Goal: Navigation & Orientation: Find specific page/section

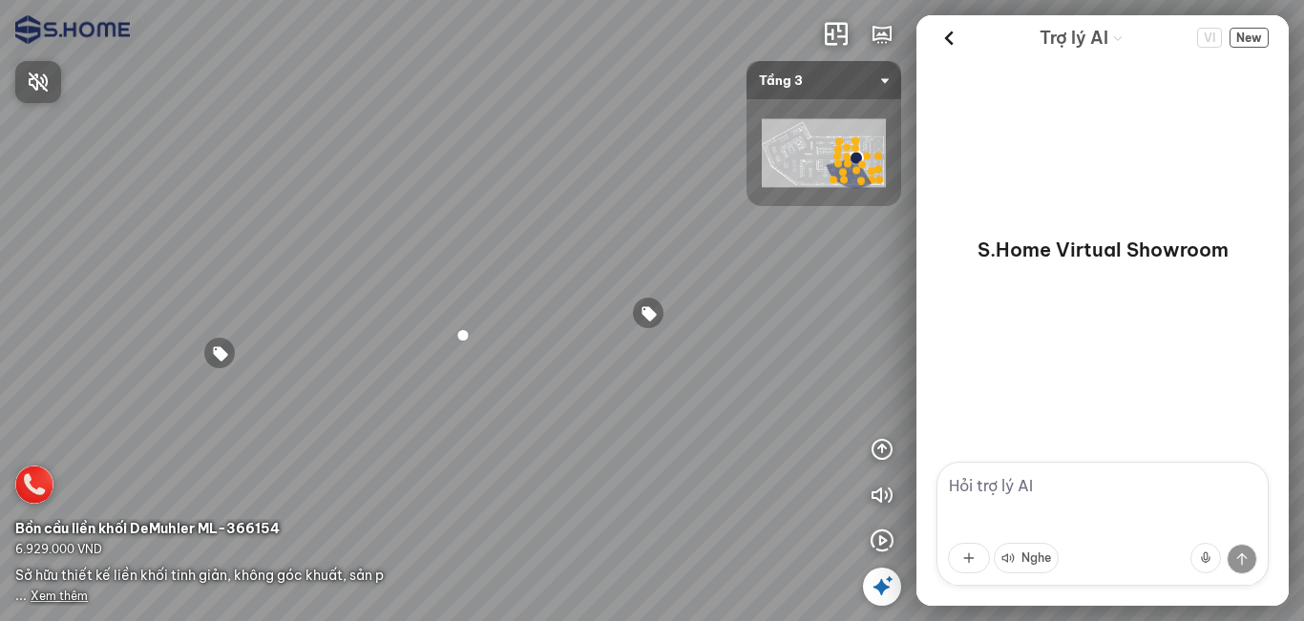
drag, startPoint x: 526, startPoint y: 244, endPoint x: 582, endPoint y: 179, distance: 85.9
click at [582, 179] on div at bounding box center [652, 310] width 1304 height 621
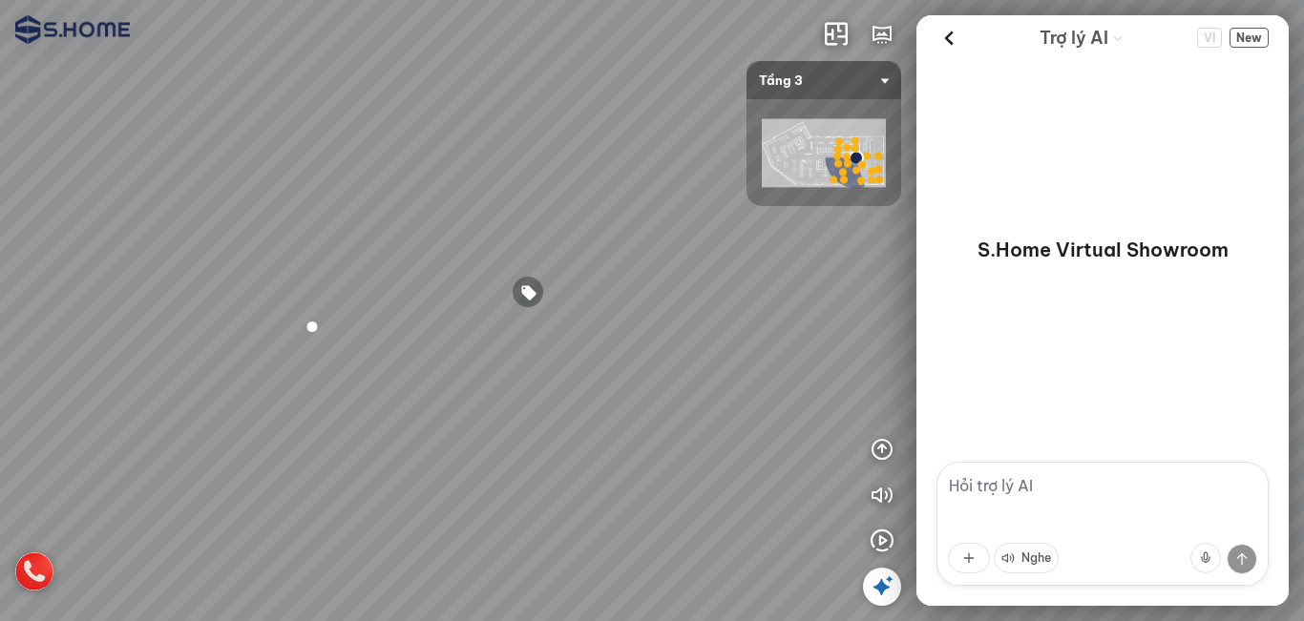
drag, startPoint x: 659, startPoint y: 188, endPoint x: 501, endPoint y: 165, distance: 160.1
click at [501, 165] on div at bounding box center [652, 310] width 1304 height 621
drag, startPoint x: 439, startPoint y: 162, endPoint x: 298, endPoint y: 137, distance: 143.4
click at [296, 137] on div at bounding box center [652, 310] width 1304 height 621
drag, startPoint x: 685, startPoint y: 332, endPoint x: 763, endPoint y: 218, distance: 138.2
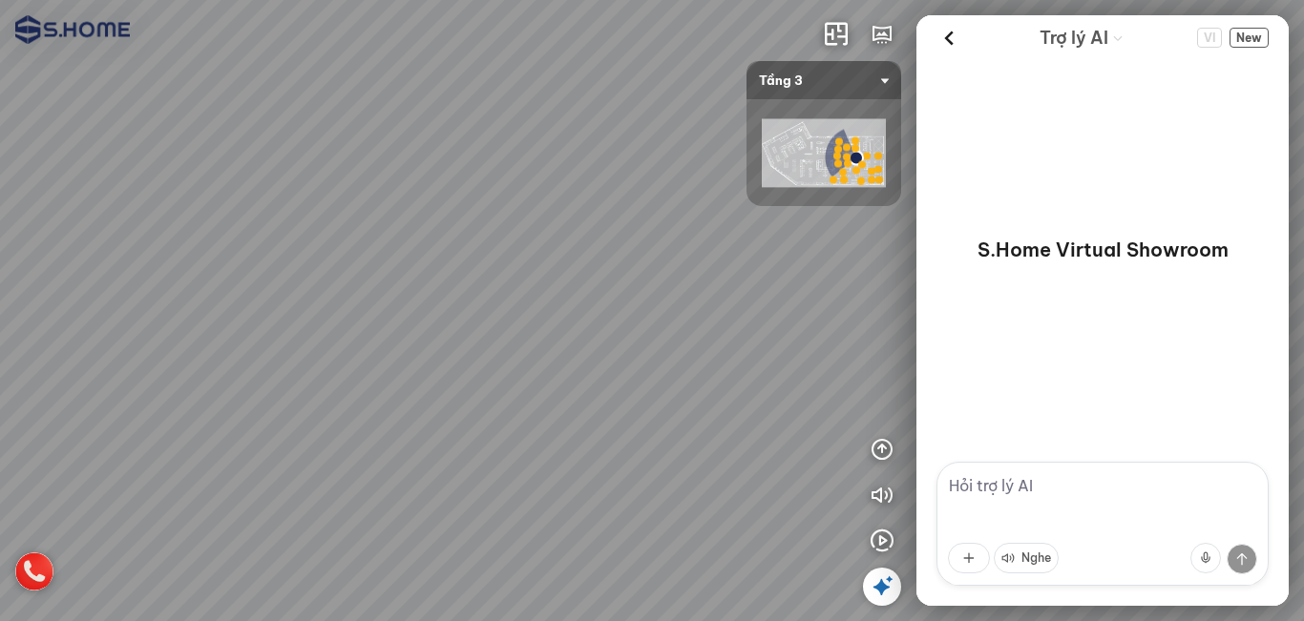
click at [437, 279] on div at bounding box center [652, 310] width 1304 height 621
click at [882, 590] on icon at bounding box center [881, 586] width 23 height 23
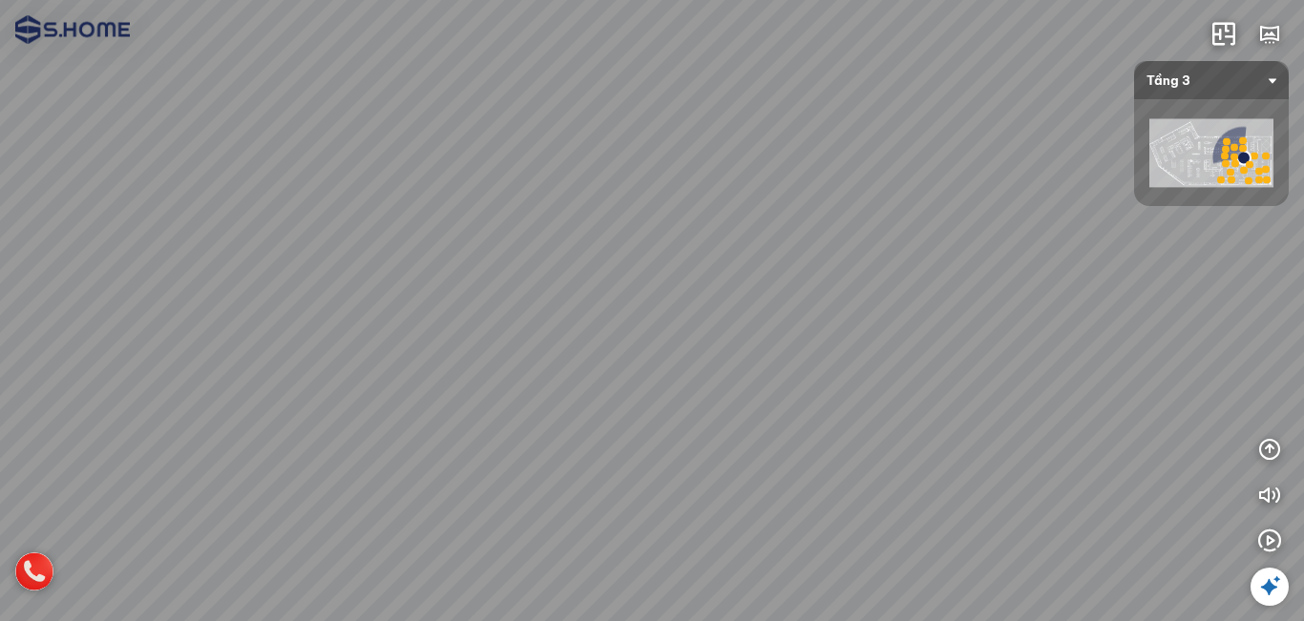
drag, startPoint x: 741, startPoint y: 489, endPoint x: 1094, endPoint y: 373, distance: 371.5
click at [1002, 362] on div at bounding box center [652, 310] width 1304 height 621
drag, startPoint x: 834, startPoint y: 290, endPoint x: 1025, endPoint y: 288, distance: 190.9
click at [1010, 281] on div at bounding box center [652, 310] width 1304 height 621
drag, startPoint x: 784, startPoint y: 343, endPoint x: 1019, endPoint y: 353, distance: 236.0
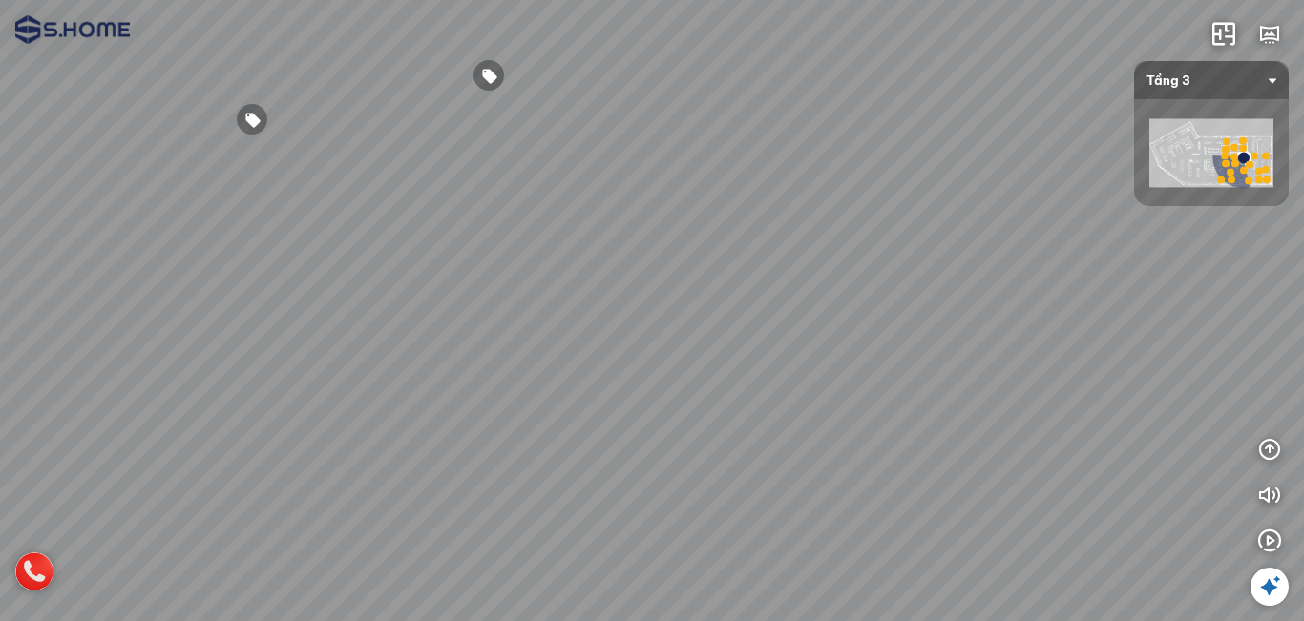
click at [1018, 353] on div at bounding box center [652, 310] width 1304 height 621
drag, startPoint x: 928, startPoint y: 366, endPoint x: 926, endPoint y: 411, distance: 45.8
click at [926, 411] on div at bounding box center [652, 310] width 1304 height 621
drag, startPoint x: 711, startPoint y: 345, endPoint x: 921, endPoint y: 257, distance: 227.6
click at [868, 269] on div at bounding box center [652, 310] width 1304 height 621
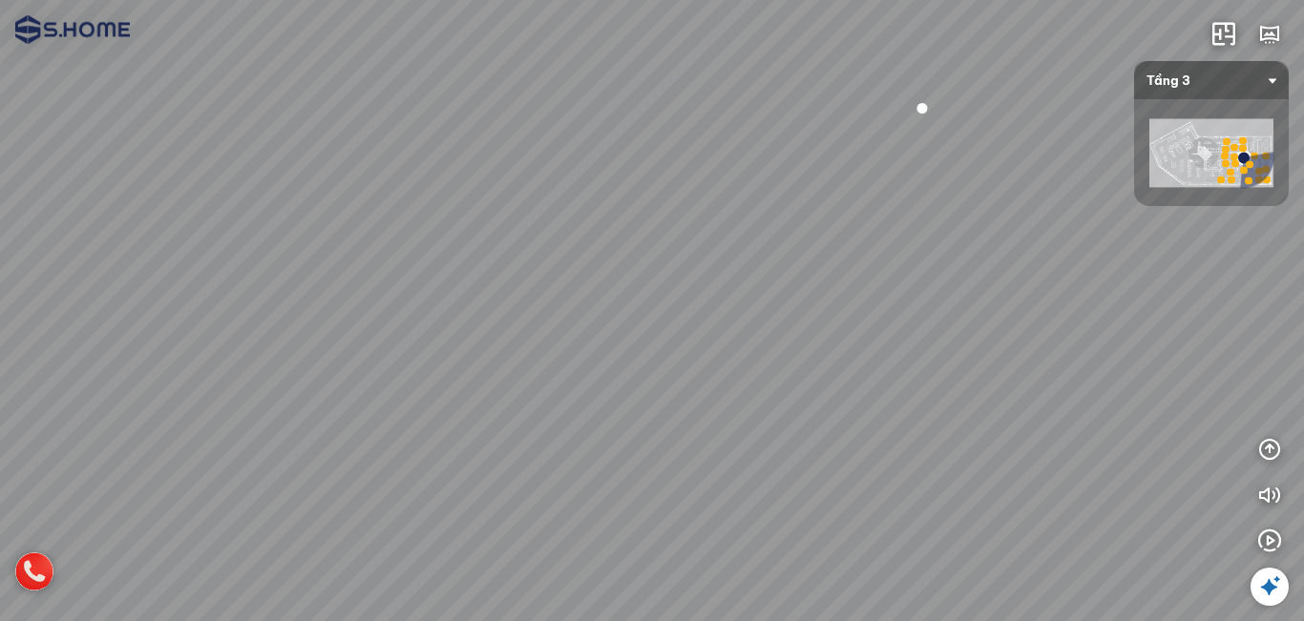
drag, startPoint x: 809, startPoint y: 282, endPoint x: 948, endPoint y: 316, distance: 142.4
click at [937, 311] on div at bounding box center [652, 310] width 1304 height 621
drag, startPoint x: 814, startPoint y: 311, endPoint x: 857, endPoint y: 357, distance: 62.8
click at [857, 357] on div at bounding box center [652, 310] width 1304 height 621
drag, startPoint x: 859, startPoint y: 276, endPoint x: 751, endPoint y: 330, distance: 120.8
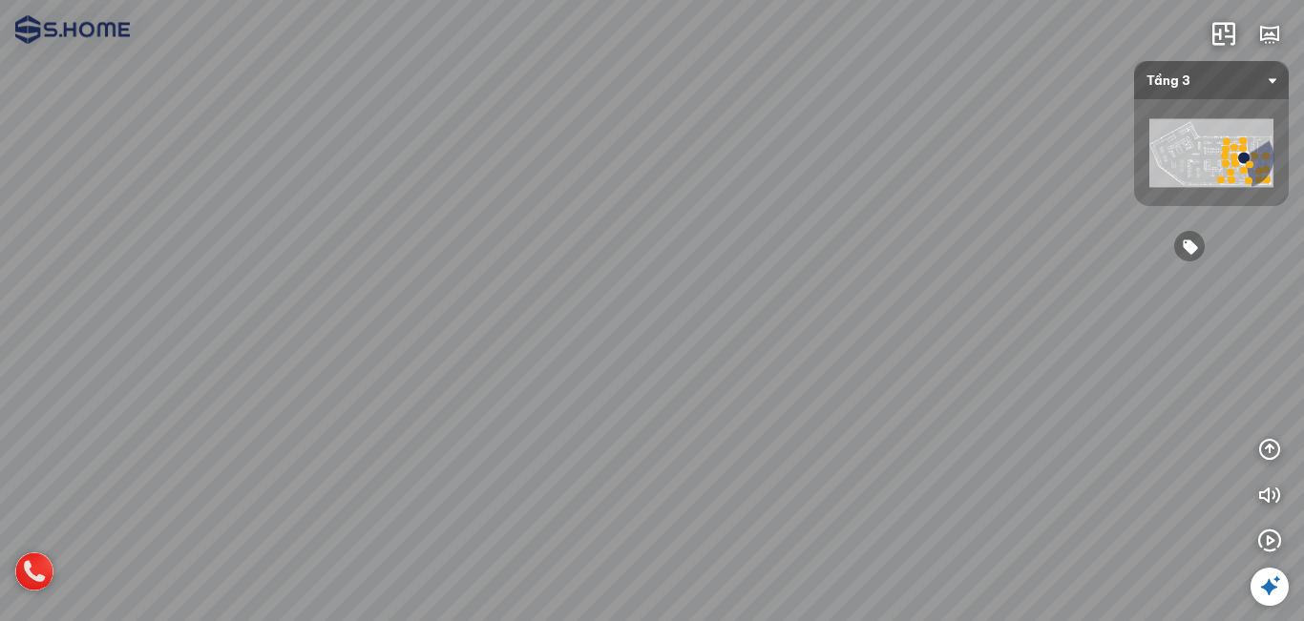
click at [751, 330] on div at bounding box center [652, 310] width 1304 height 621
drag, startPoint x: 825, startPoint y: 382, endPoint x: 934, endPoint y: 406, distance: 112.3
click at [937, 400] on div at bounding box center [652, 310] width 1304 height 621
click at [637, 487] on div at bounding box center [652, 310] width 1304 height 621
drag, startPoint x: 842, startPoint y: 436, endPoint x: 655, endPoint y: 416, distance: 188.1
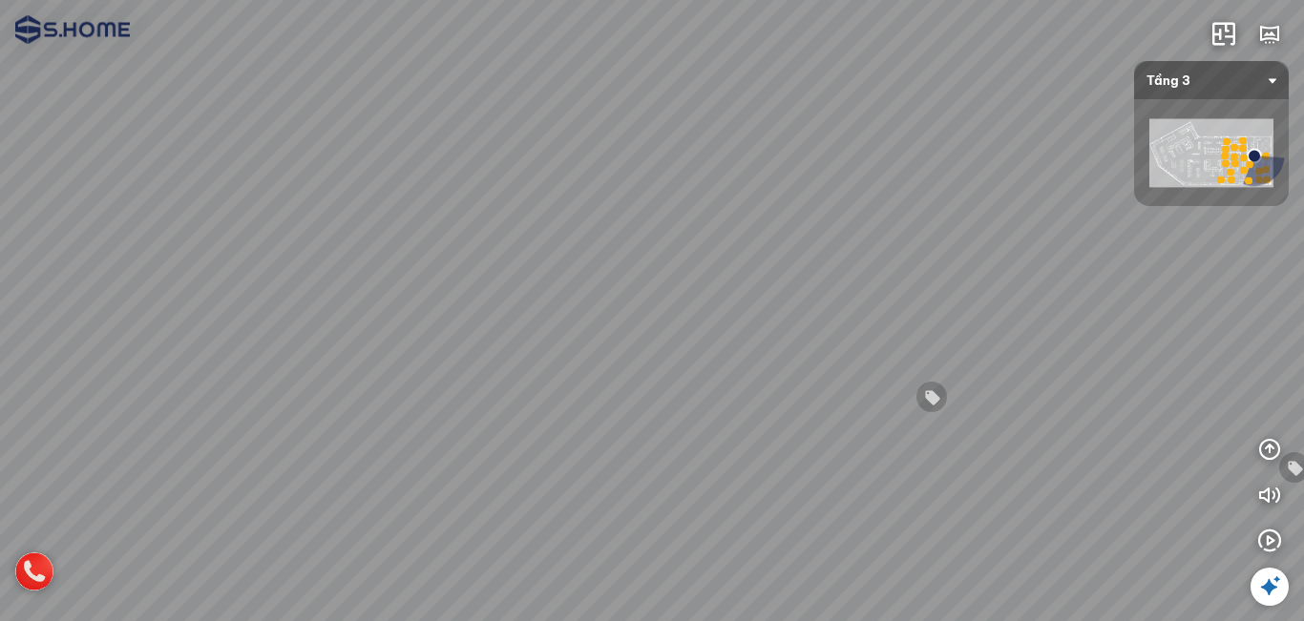
click at [558, 416] on div at bounding box center [652, 310] width 1304 height 621
drag, startPoint x: 641, startPoint y: 416, endPoint x: 486, endPoint y: 423, distance: 155.7
click at [487, 423] on div at bounding box center [652, 310] width 1304 height 621
drag, startPoint x: 697, startPoint y: 379, endPoint x: 692, endPoint y: 422, distance: 43.2
click at [694, 361] on div at bounding box center [652, 310] width 1304 height 621
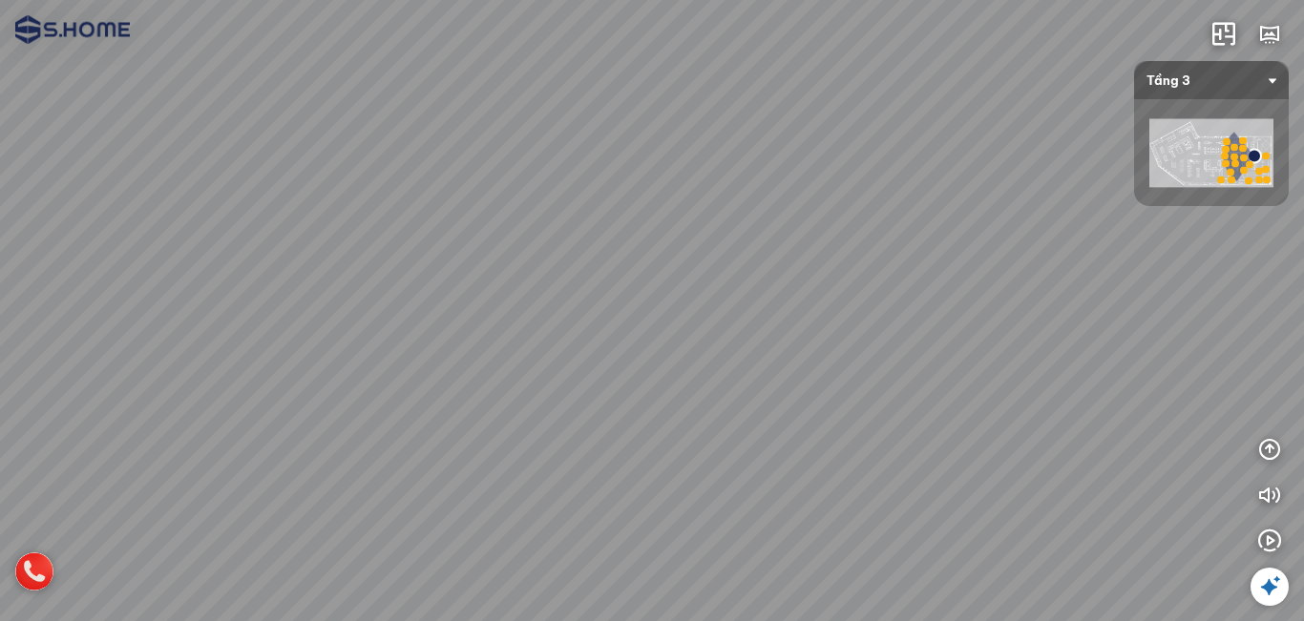
click at [661, 493] on div at bounding box center [652, 310] width 1304 height 621
drag, startPoint x: 754, startPoint y: 381, endPoint x: 638, endPoint y: 327, distance: 128.1
click at [638, 327] on div at bounding box center [652, 310] width 1304 height 621
click at [1270, 428] on div at bounding box center [652, 310] width 1304 height 621
click at [1265, 444] on icon "button" at bounding box center [1269, 449] width 23 height 23
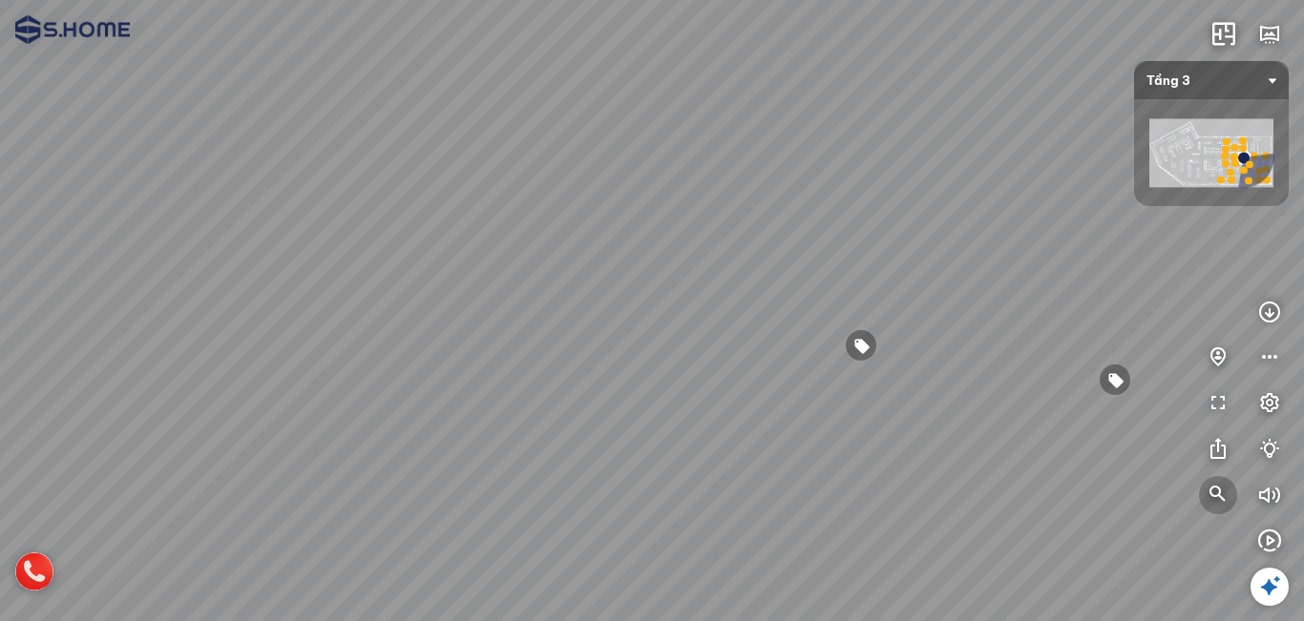
click at [1207, 488] on icon "button" at bounding box center [1217, 495] width 23 height 23
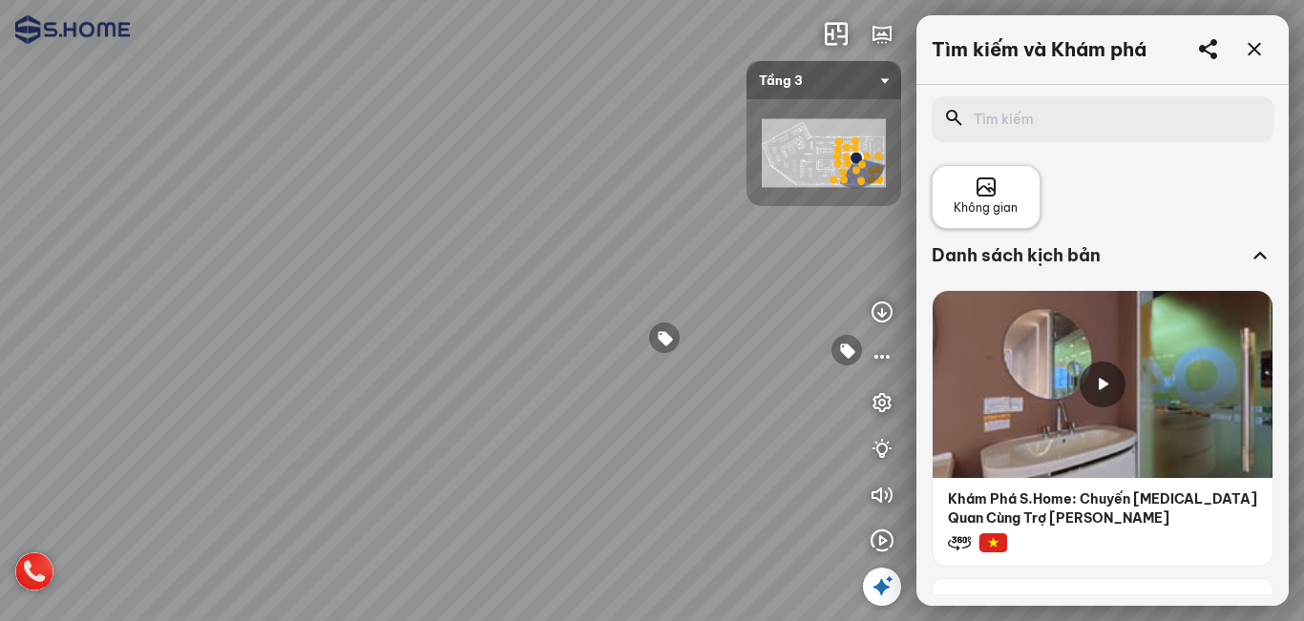
click at [1007, 203] on span "Không gian" at bounding box center [985, 208] width 64 height 18
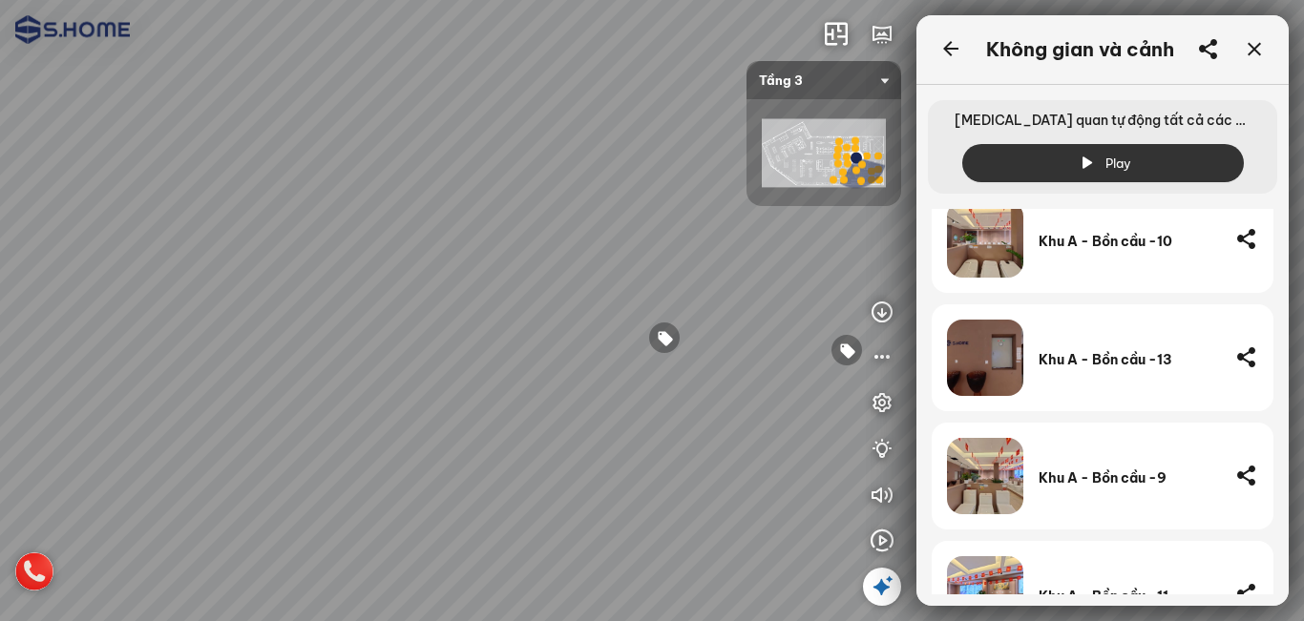
scroll to position [1050, 0]
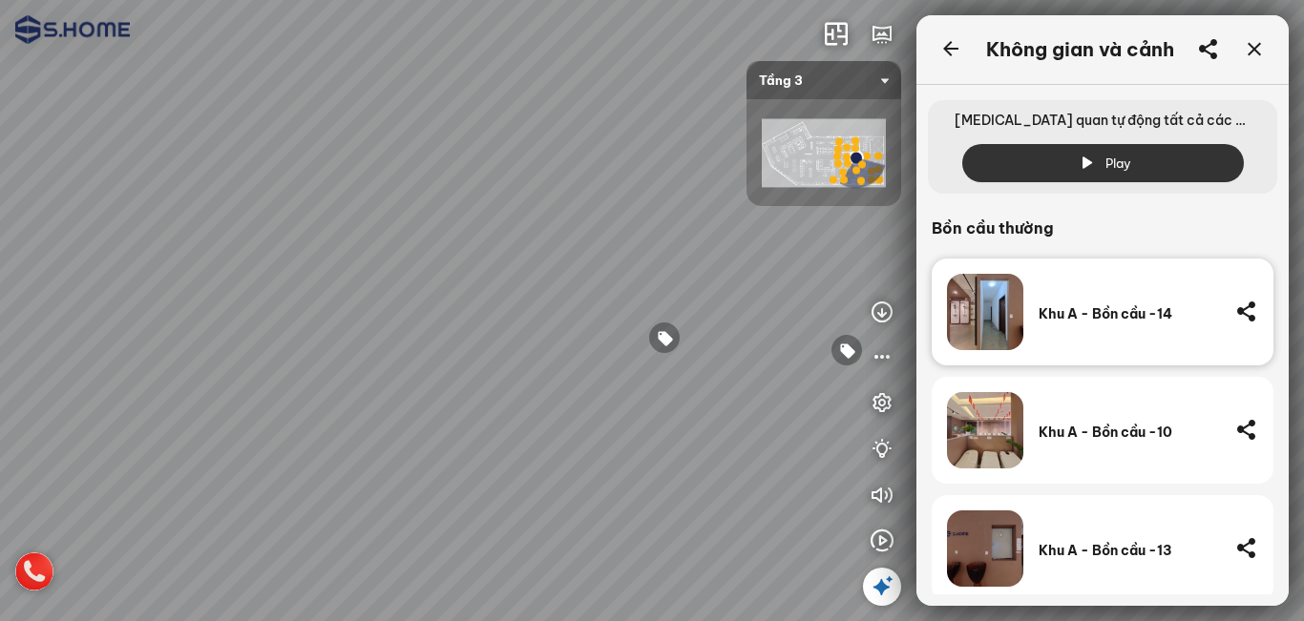
click at [1126, 323] on div "Khu A - Bồn cầu -14" at bounding box center [1128, 312] width 181 height 76
